Goal: Find specific page/section: Find specific page/section

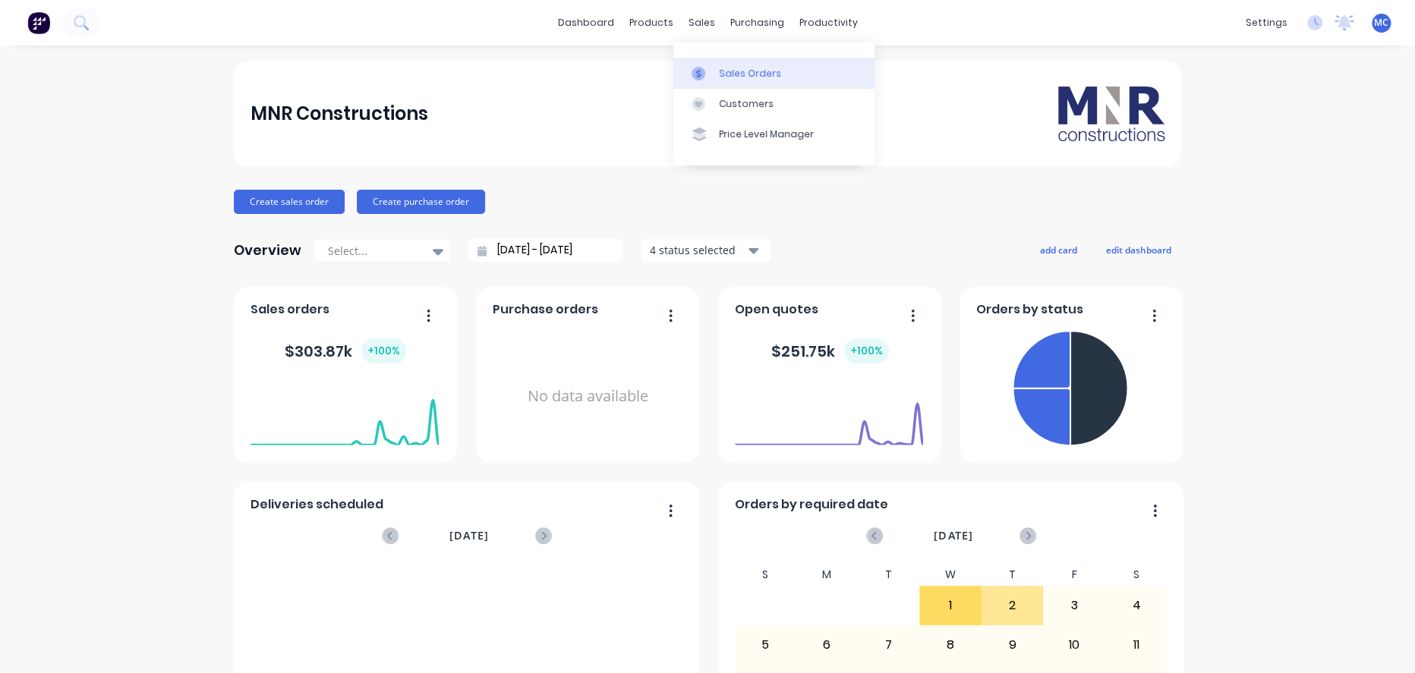
click at [737, 75] on div "Sales Orders" at bounding box center [750, 74] width 62 height 14
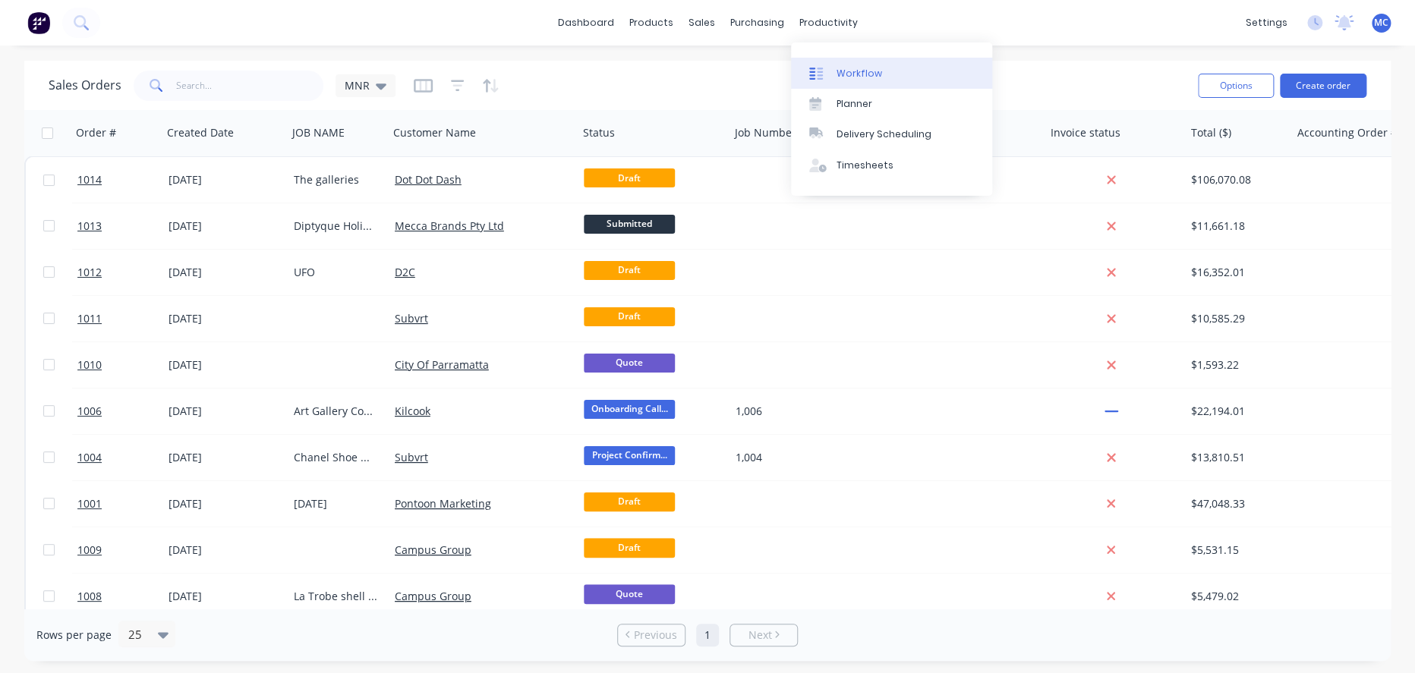
click at [843, 70] on div "Workflow" at bounding box center [860, 74] width 46 height 14
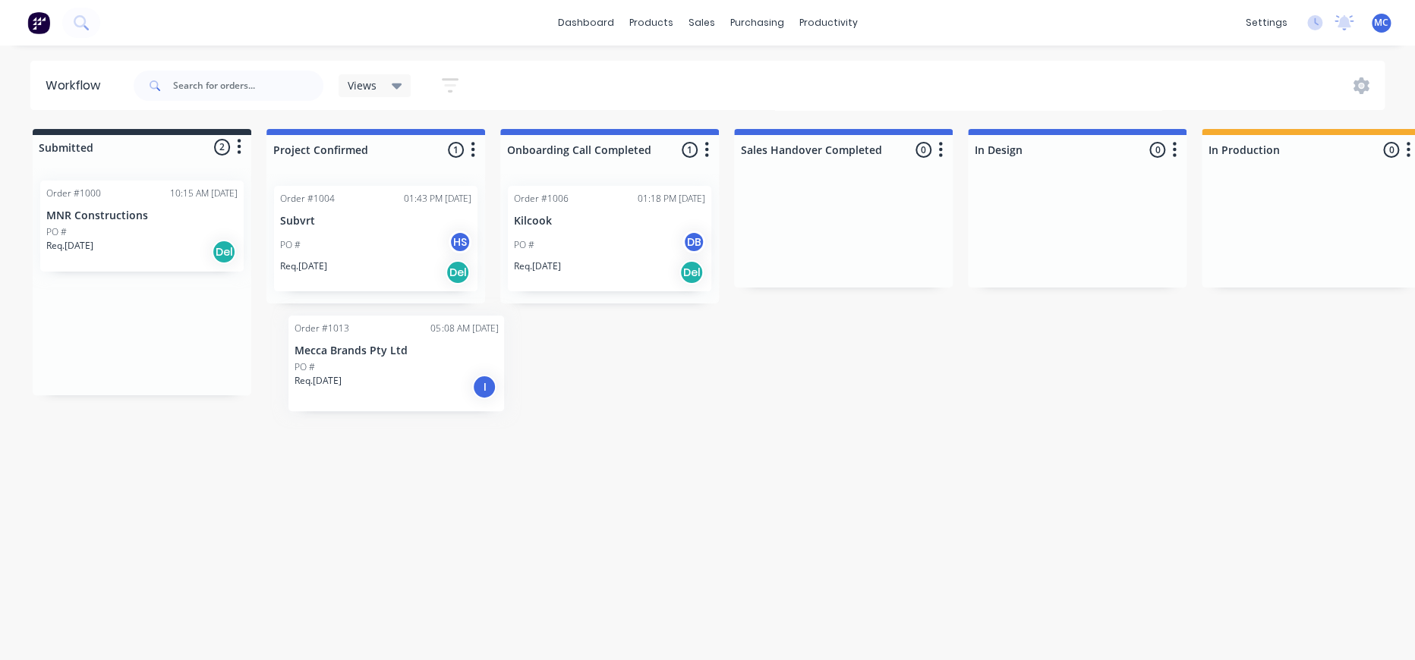
drag, startPoint x: 168, startPoint y: 224, endPoint x: 418, endPoint y: 358, distance: 284.3
click at [418, 358] on div "Submitted 2 Status colour #273444 hex #273444 Save Cancel Summaries Total order…" at bounding box center [1365, 262] width 2752 height 266
drag, startPoint x: 188, startPoint y: 209, endPoint x: 474, endPoint y: 307, distance: 302.7
click at [474, 307] on div "Submitted 2 Status colour #273444 hex #273444 Save Cancel Summaries Total order…" at bounding box center [1365, 272] width 2752 height 286
click at [716, 153] on button "button" at bounding box center [707, 150] width 18 height 18
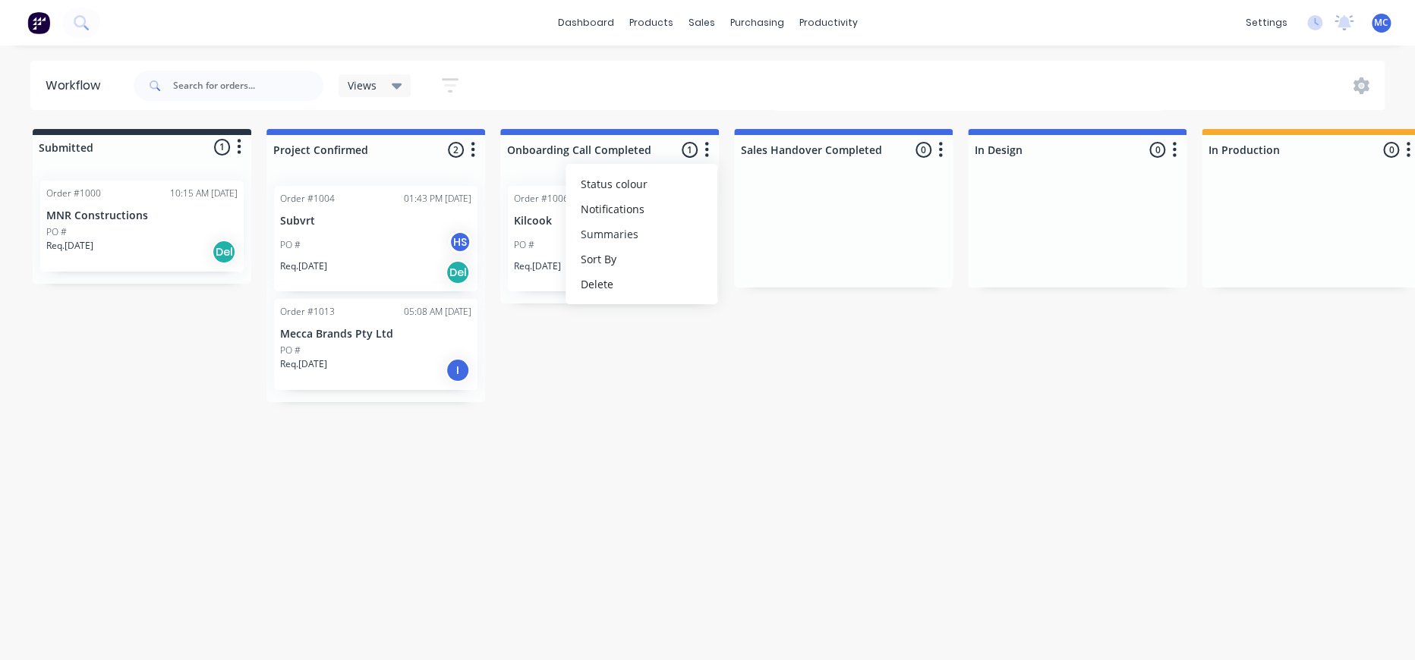
click at [710, 241] on button "Summaries" at bounding box center [642, 234] width 152 height 25
click at [853, 272] on label "Invoiced to date" at bounding box center [812, 267] width 81 height 16
click at [699, 363] on div "Submitted 1 Status colour #273444 hex #273444 Save Cancel Summaries Total order…" at bounding box center [1365, 265] width 2752 height 273
click at [395, 86] on div "Views" at bounding box center [375, 86] width 55 height 14
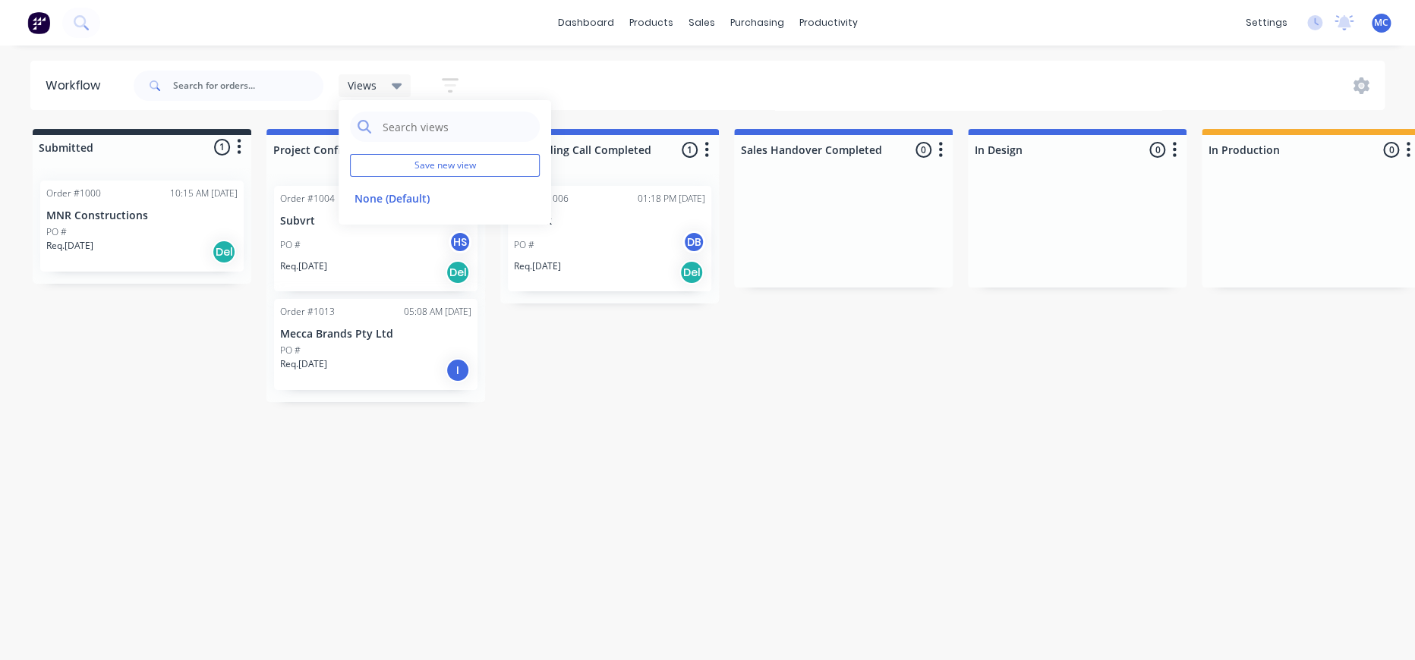
click at [459, 91] on icon "button" at bounding box center [450, 85] width 17 height 19
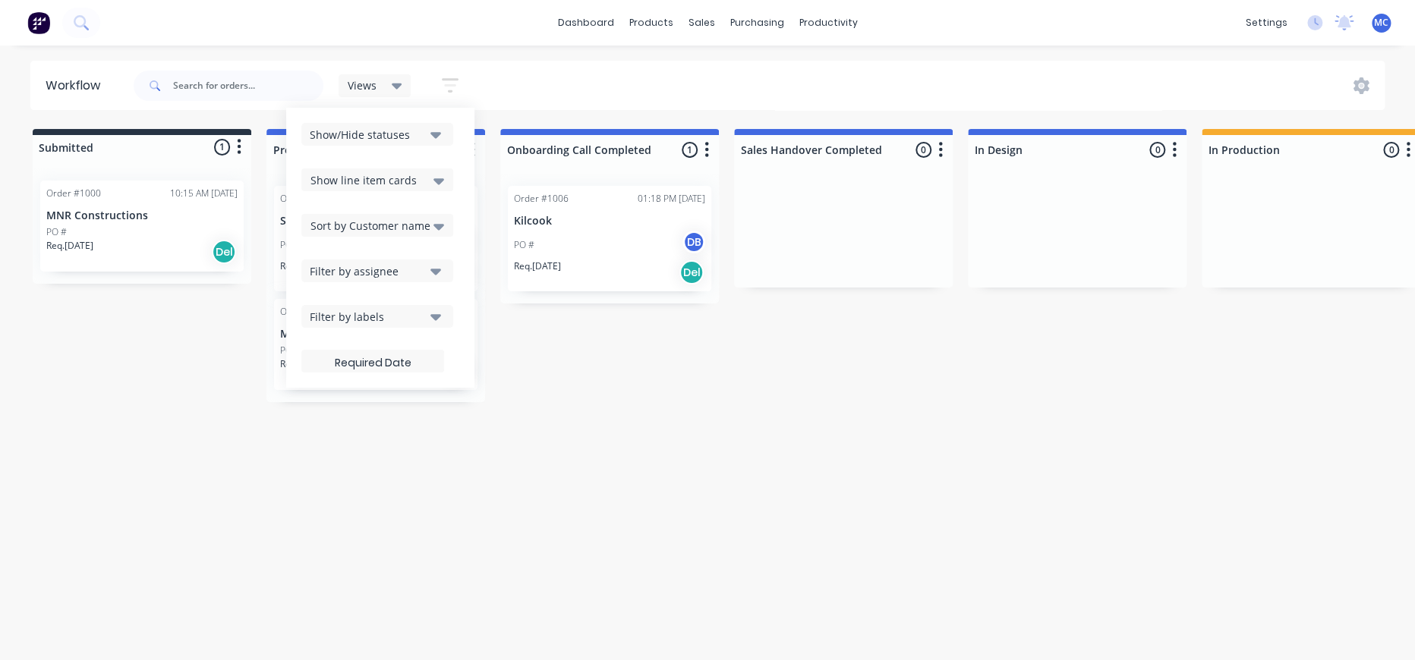
click at [444, 182] on icon at bounding box center [438, 181] width 11 height 6
click at [441, 136] on icon "button" at bounding box center [435, 135] width 11 height 6
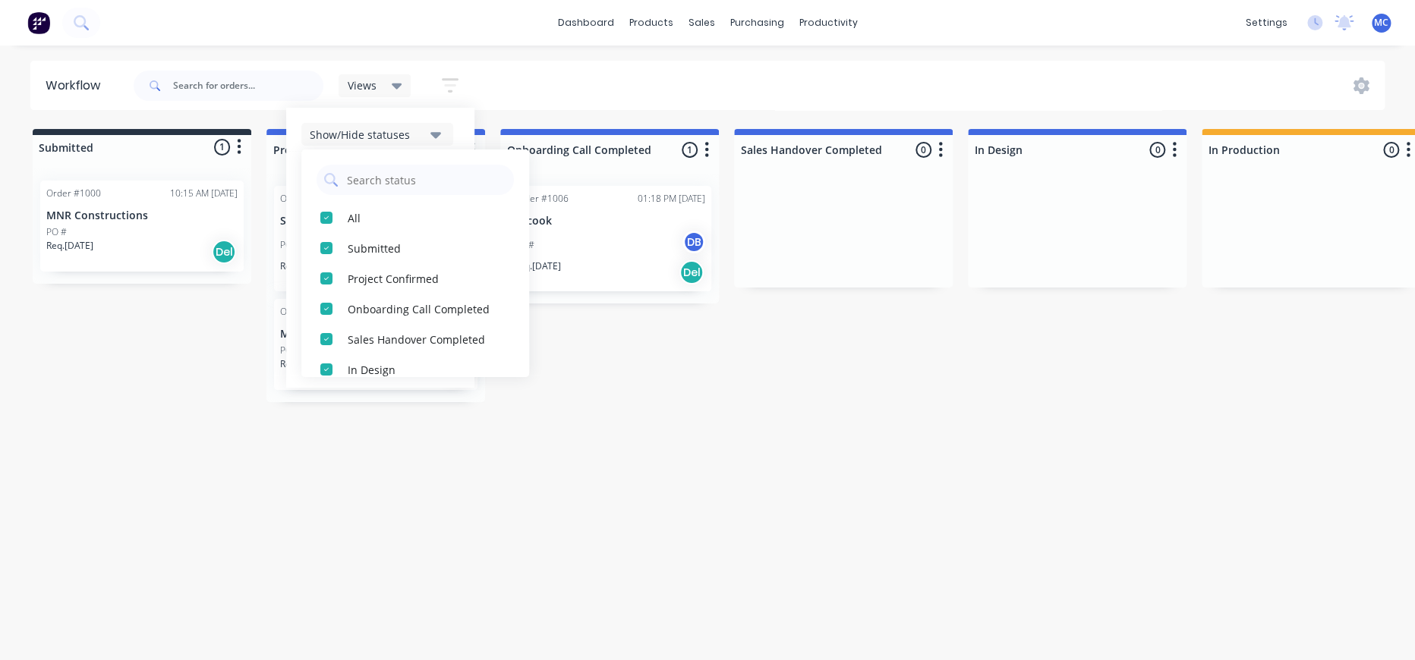
click at [721, 473] on div "Workflow Views Save new view None (Default) edit Show/Hide statuses All Submitt…" at bounding box center [707, 345] width 1415 height 569
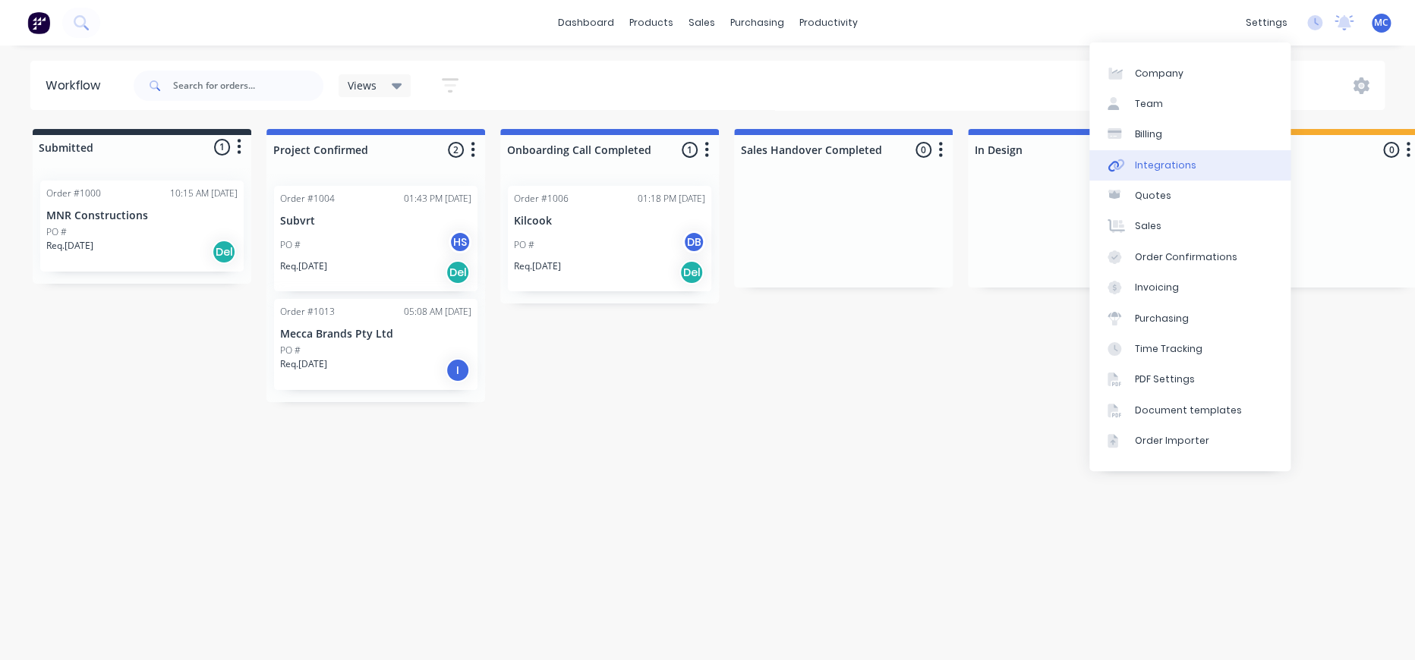
click at [1185, 172] on div "Integrations" at bounding box center [1165, 166] width 61 height 14
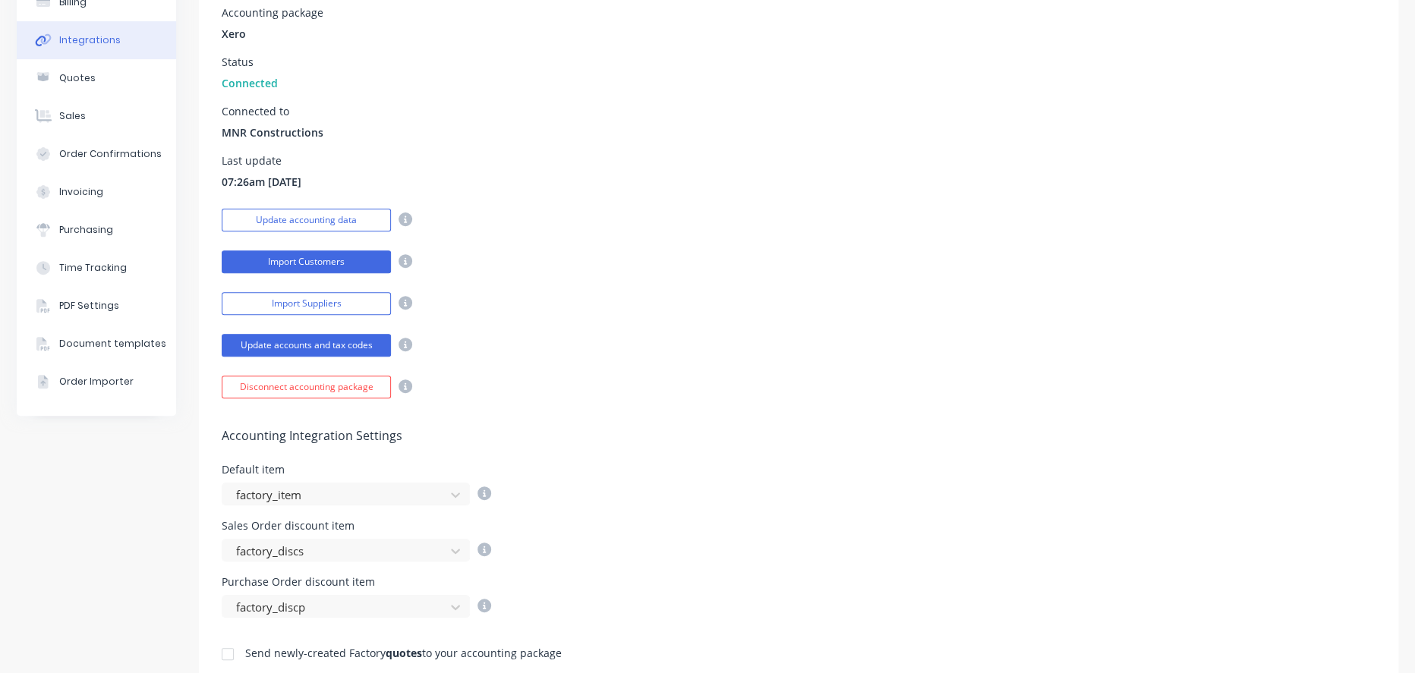
scroll to position [253, 0]
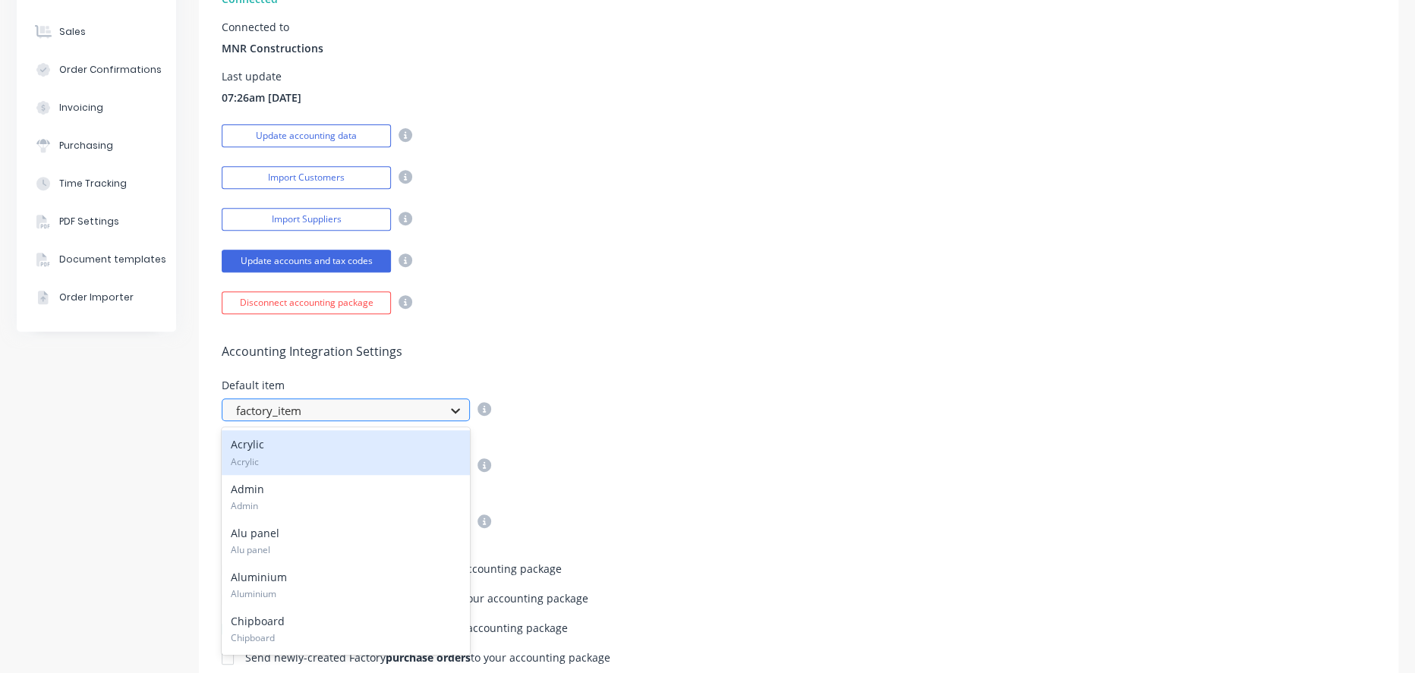
click at [458, 414] on icon at bounding box center [455, 411] width 9 height 5
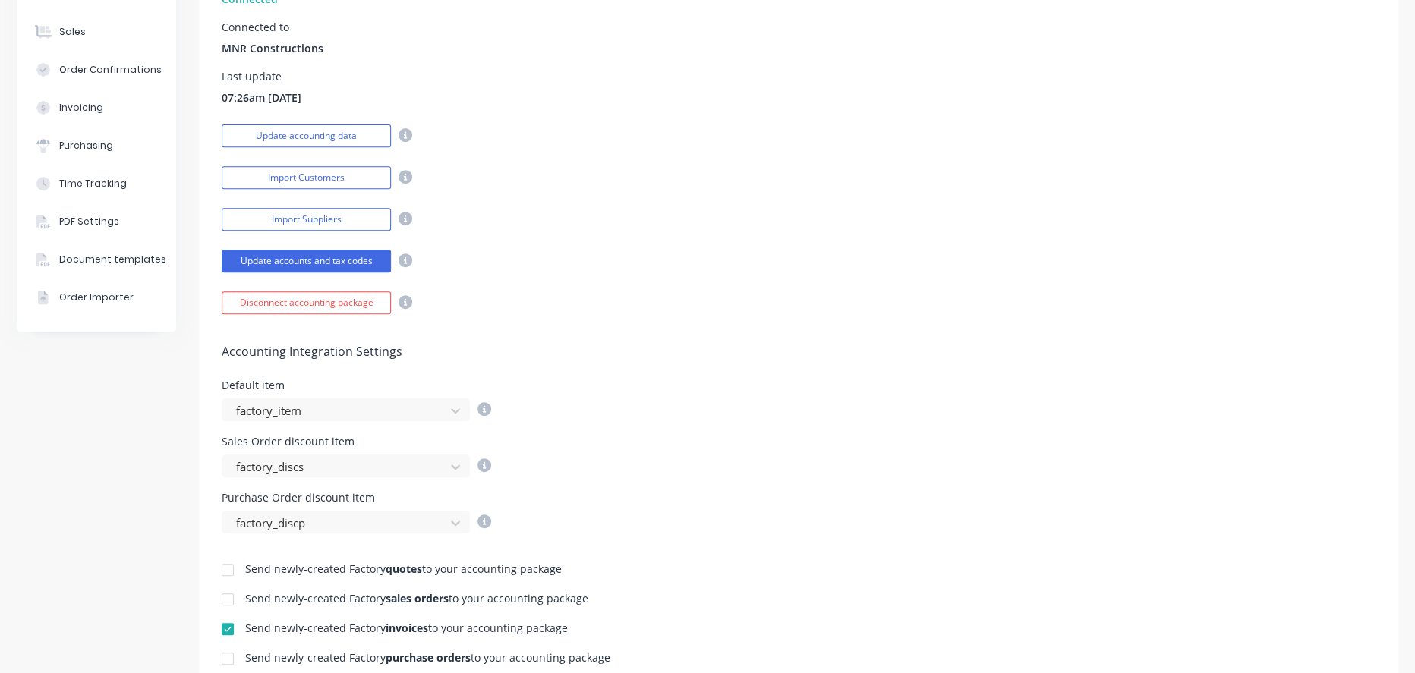
click at [620, 405] on div "Default item factory_item" at bounding box center [799, 400] width 1154 height 41
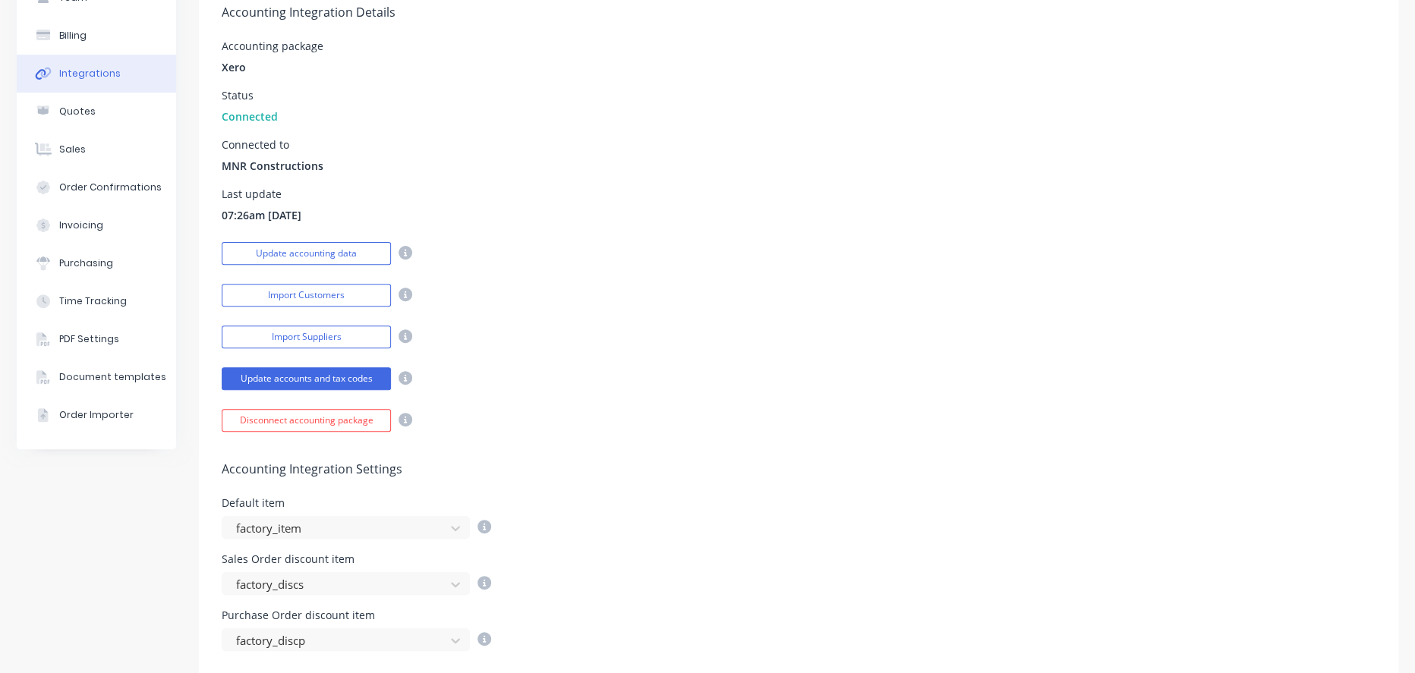
scroll to position [0, 0]
